Goal: Information Seeking & Learning: Learn about a topic

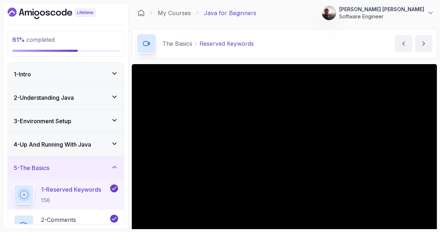
click at [336, 15] on img at bounding box center [329, 13] width 14 height 14
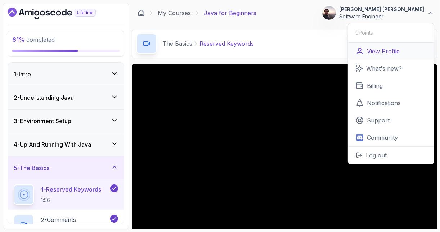
click at [371, 47] on p "View Profile" at bounding box center [383, 51] width 33 height 9
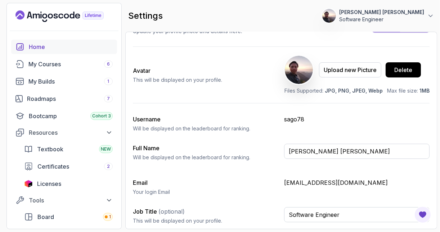
click at [37, 49] on div "Home" at bounding box center [71, 47] width 84 height 9
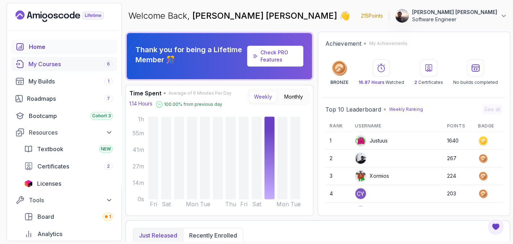
click at [65, 62] on div "My Courses 6" at bounding box center [70, 64] width 84 height 9
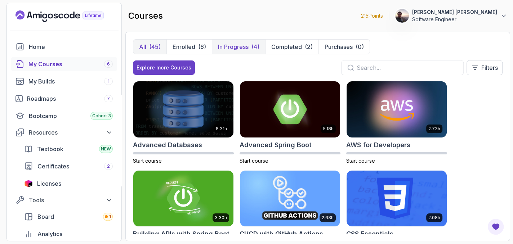
click at [255, 49] on div "(4)" at bounding box center [255, 47] width 8 height 9
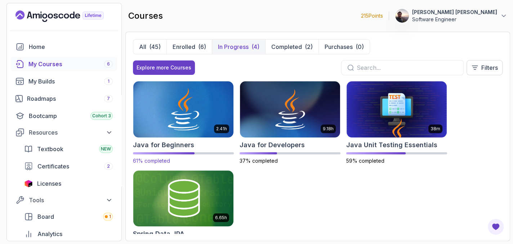
click at [170, 129] on img at bounding box center [183, 109] width 105 height 59
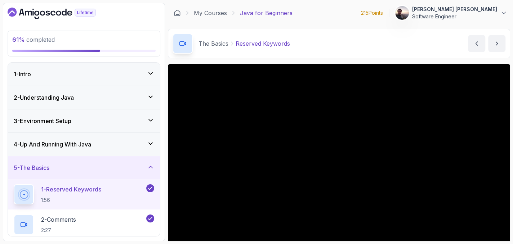
click at [149, 141] on icon at bounding box center [150, 143] width 7 height 7
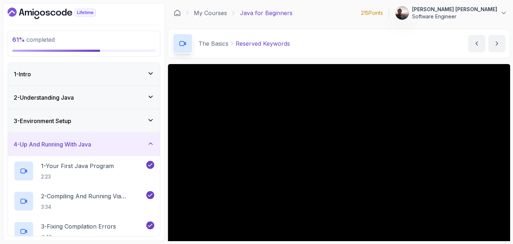
click at [149, 148] on div "4 - Up And Running With Java" at bounding box center [84, 144] width 140 height 9
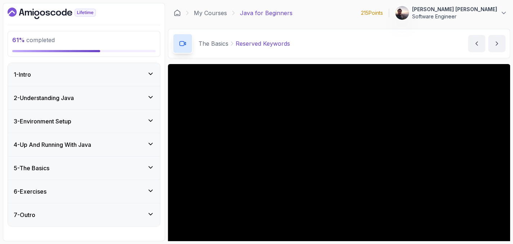
click at [139, 166] on div "5 - The Basics" at bounding box center [84, 168] width 140 height 9
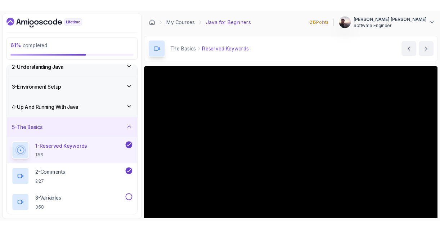
scroll to position [108, 0]
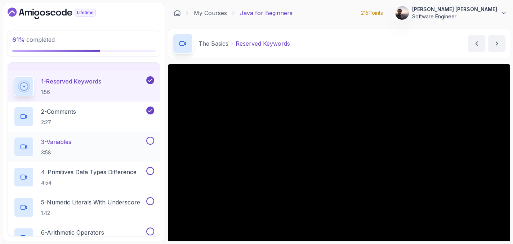
click at [71, 142] on p "3 - Variables" at bounding box center [56, 142] width 30 height 9
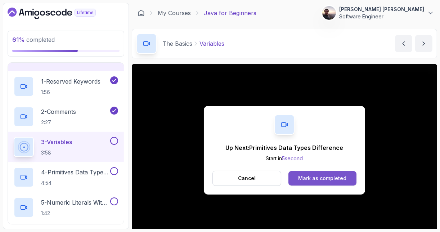
click at [325, 177] on div "Mark as completed" at bounding box center [322, 178] width 48 height 7
